Goal: Information Seeking & Learning: Learn about a topic

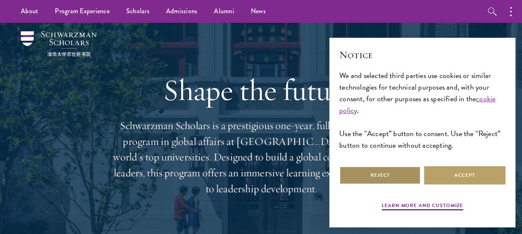
click at [392, 175] on button "Reject" at bounding box center [380, 175] width 81 height 19
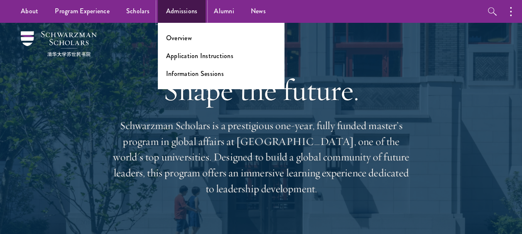
click at [182, 7] on link "Admissions" at bounding box center [182, 11] width 48 height 23
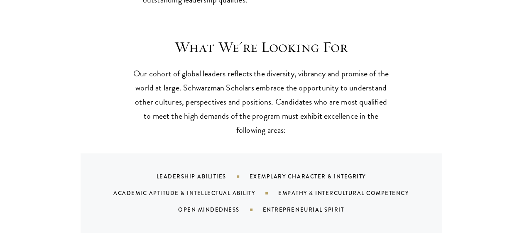
scroll to position [757, 0]
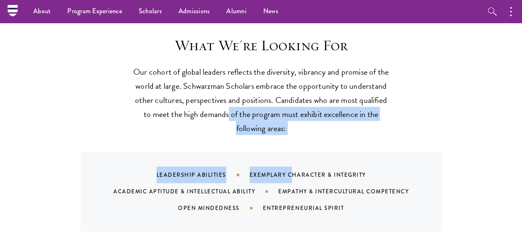
drag, startPoint x: 229, startPoint y: 107, endPoint x: 283, endPoint y: 165, distance: 79.7
click at [283, 165] on div "What We're Looking For Our cohort of global leaders reflects the diversity, vib…" at bounding box center [261, 133] width 449 height 195
click at [283, 165] on div "Leadership Abilities Exemplary Character & Integrity Academic Aptitude & Intell…" at bounding box center [262, 192] width 362 height 80
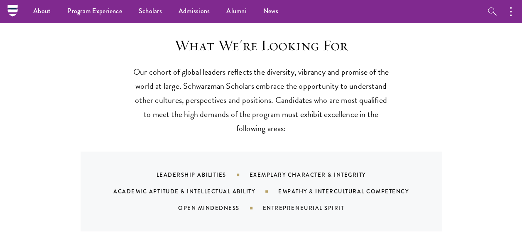
click at [150, 78] on p "Our cohort of global leaders reflects the diversity, vibrancy and promise of th…" at bounding box center [262, 99] width 258 height 71
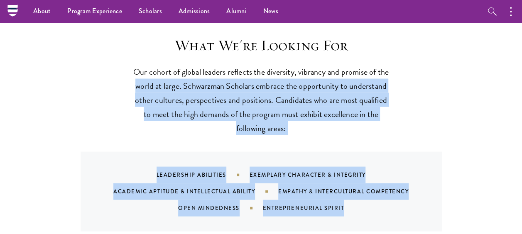
drag, startPoint x: 150, startPoint y: 78, endPoint x: 366, endPoint y: 209, distance: 252.7
click at [366, 209] on div "What We're Looking For Our cohort of global leaders reflects the diversity, vib…" at bounding box center [261, 133] width 449 height 195
click at [366, 209] on div "Leadership Abilities Exemplary Character & Integrity Academic Aptitude & Intell…" at bounding box center [272, 192] width 342 height 50
click at [336, 202] on div "Leadership Abilities Exemplary Character & Integrity Academic Aptitude & Intell…" at bounding box center [272, 192] width 342 height 50
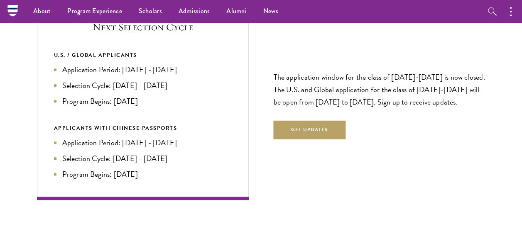
scroll to position [1774, 0]
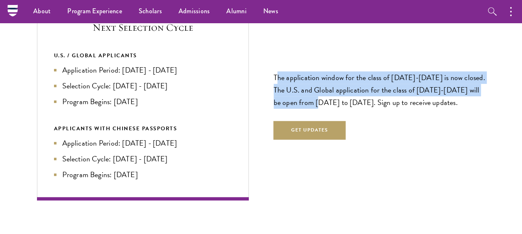
drag, startPoint x: 278, startPoint y: 70, endPoint x: 321, endPoint y: 107, distance: 56.6
click at [321, 107] on p "The application window for the class of 2026-2027 is now closed. The U.S. and G…" at bounding box center [380, 89] width 212 height 37
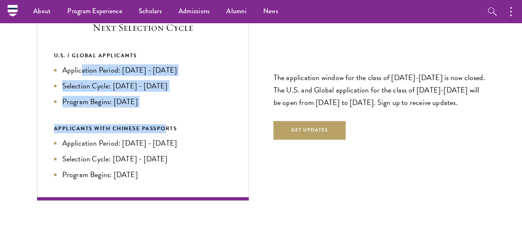
drag, startPoint x: 80, startPoint y: 72, endPoint x: 163, endPoint y: 127, distance: 100.0
click at [163, 127] on div "U.S. / GLOBAL APPLICANTS Application Period: Apr 2026 - Sep 2026 Selection Cycl…" at bounding box center [143, 116] width 178 height 130
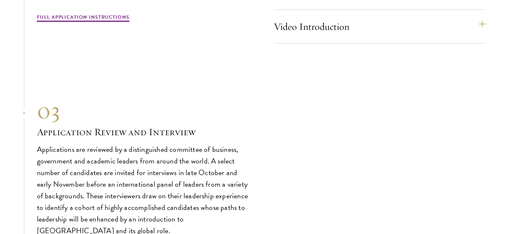
scroll to position [2736, 0]
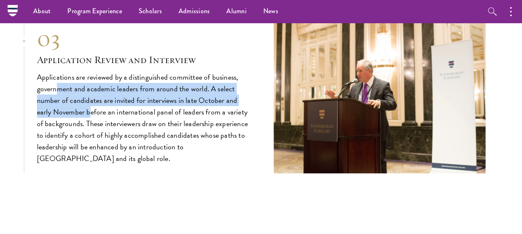
drag, startPoint x: 57, startPoint y: 91, endPoint x: 92, endPoint y: 113, distance: 41.6
click at [92, 113] on p "Applications are reviewed by a distinguished committee of business, government …" at bounding box center [143, 118] width 212 height 94
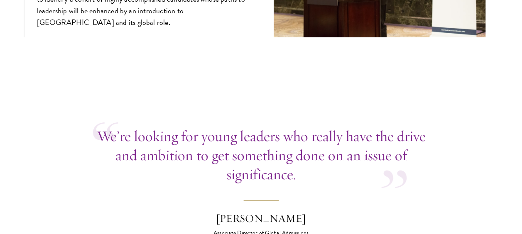
scroll to position [3124, 0]
